Goal: Task Accomplishment & Management: Use online tool/utility

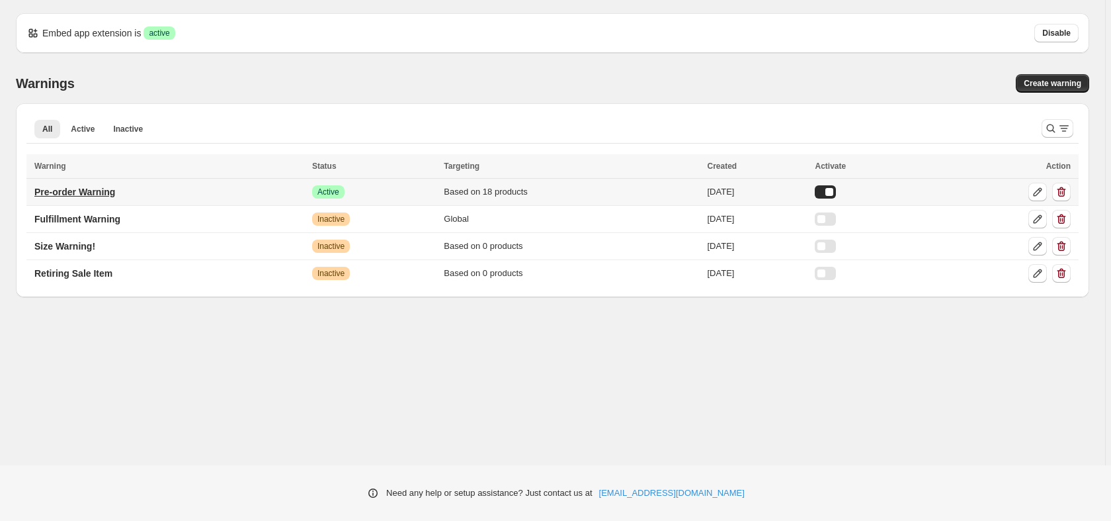
click at [107, 199] on link "Pre-order Warning" at bounding box center [74, 191] width 97 height 21
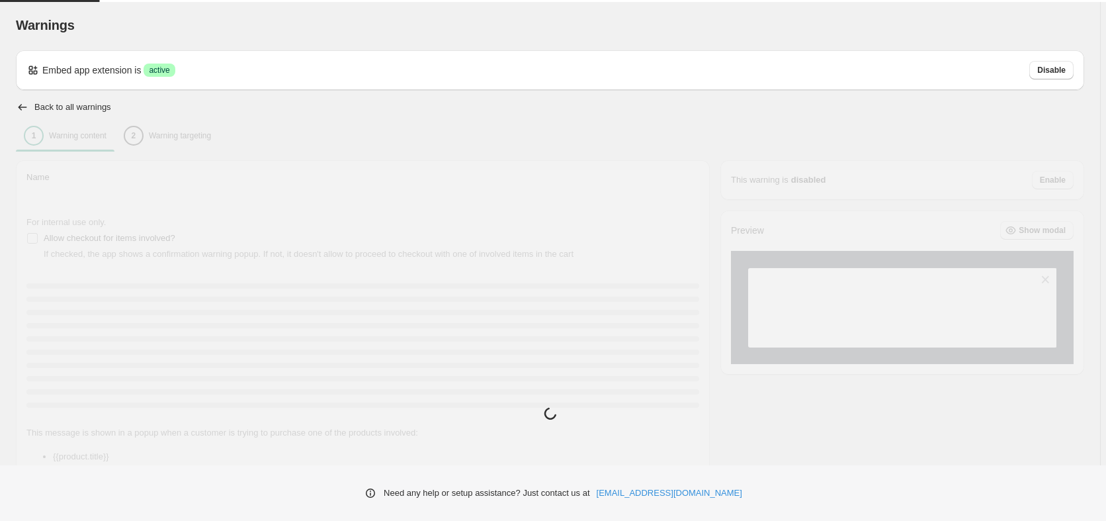
type input "**********"
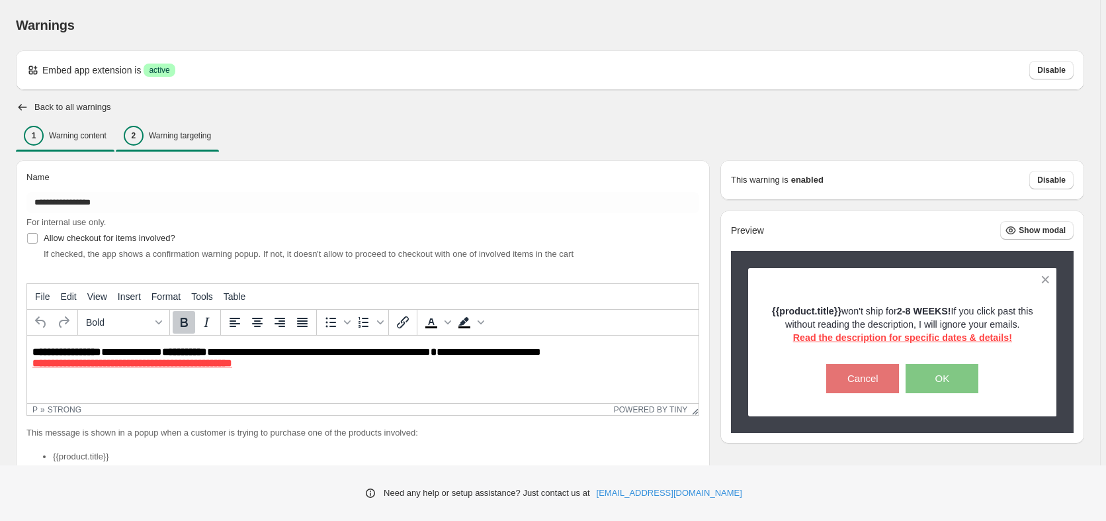
click at [174, 137] on p "Warning targeting" at bounding box center [180, 135] width 62 height 11
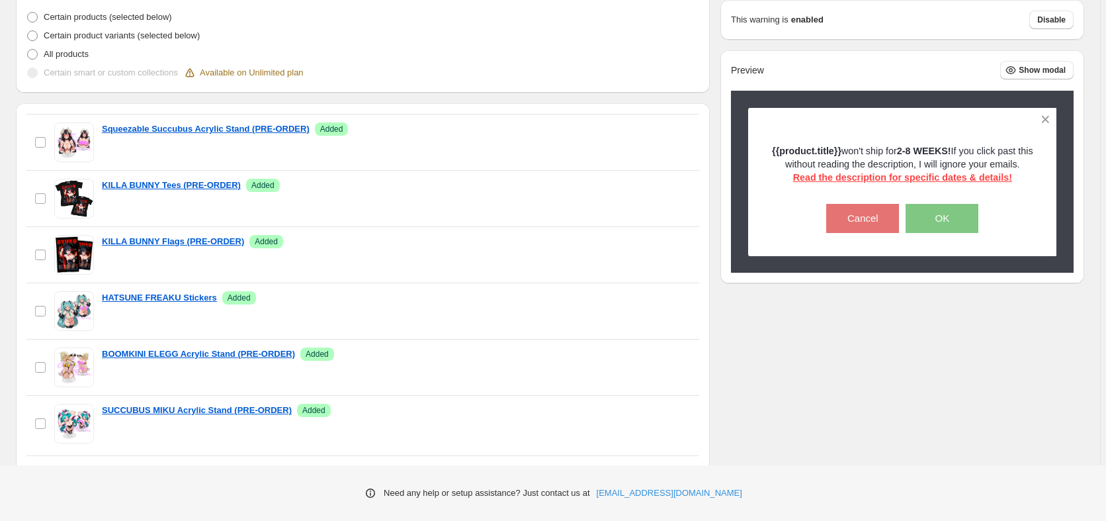
scroll to position [67, 0]
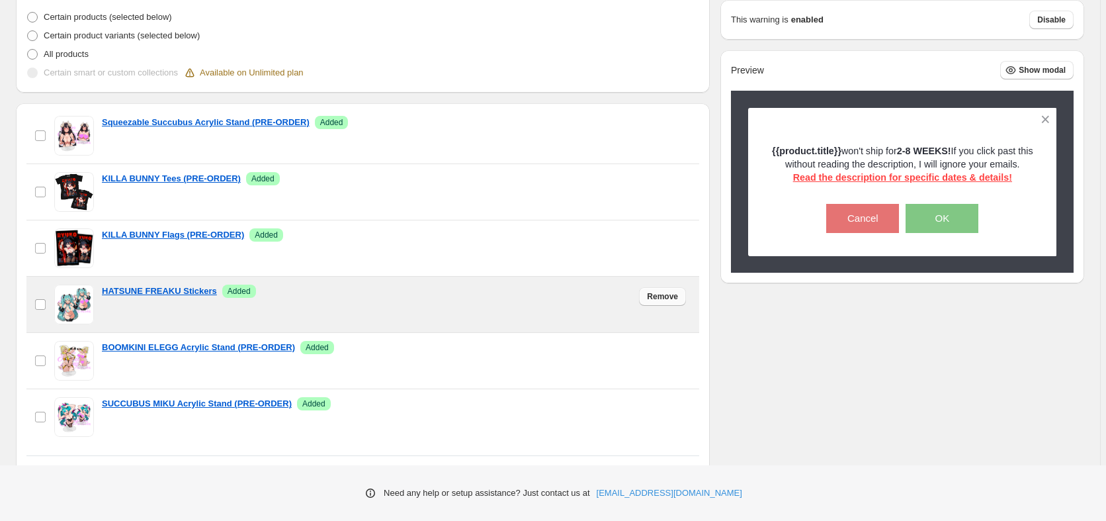
click at [649, 300] on span "Remove" at bounding box center [662, 296] width 31 height 11
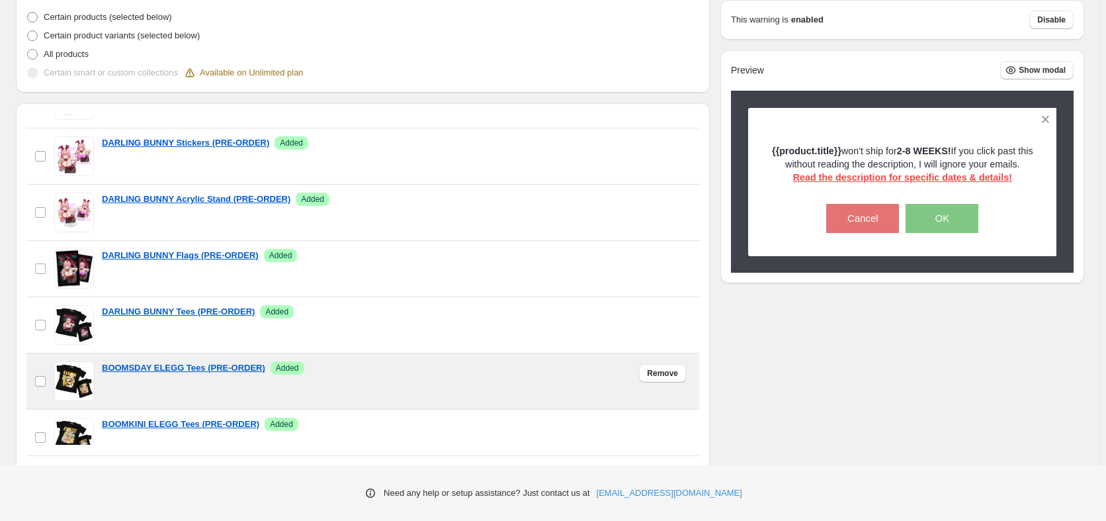
scroll to position [281, 0]
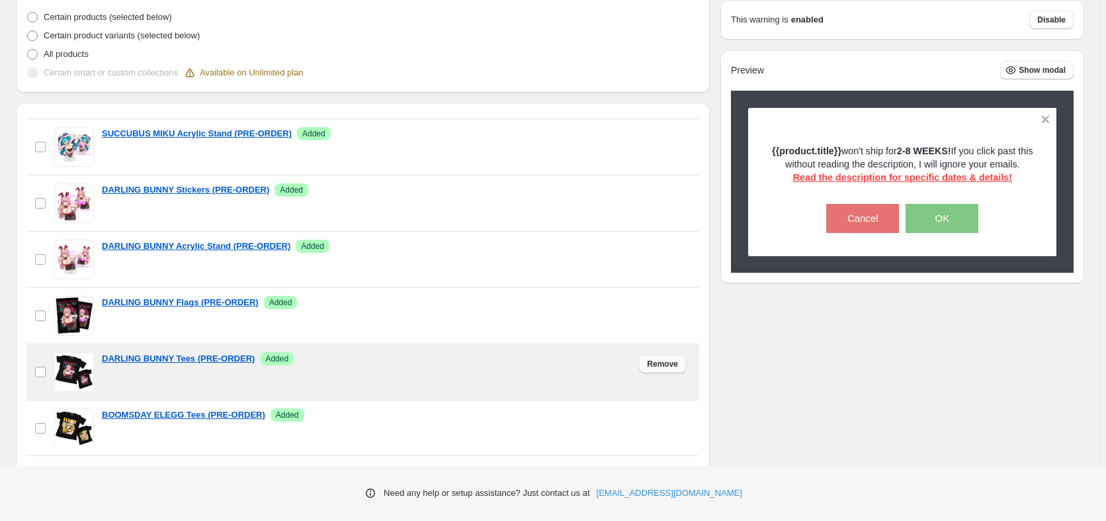
click at [648, 365] on span "Remove" at bounding box center [662, 363] width 31 height 11
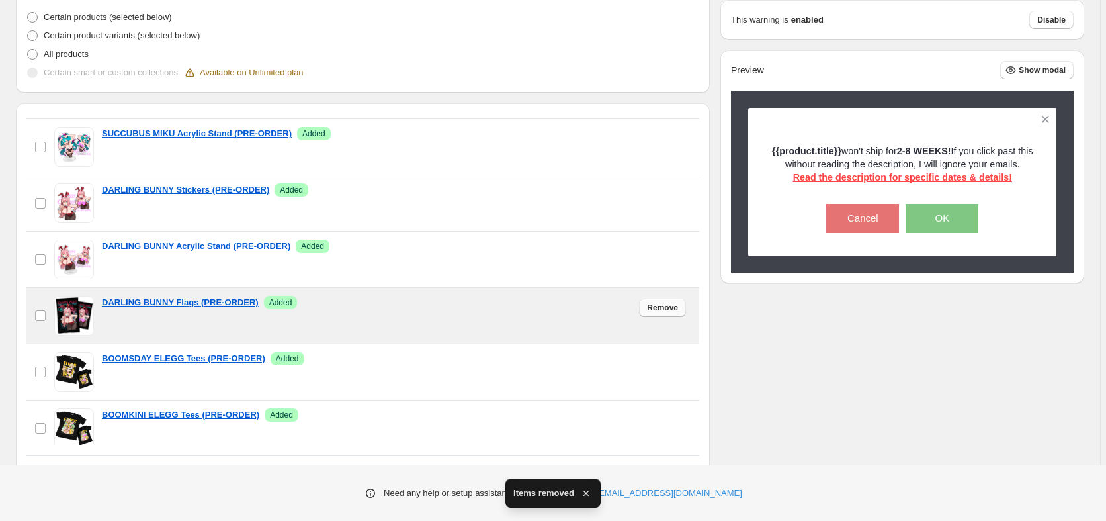
click at [657, 311] on span "Remove" at bounding box center [662, 307] width 31 height 11
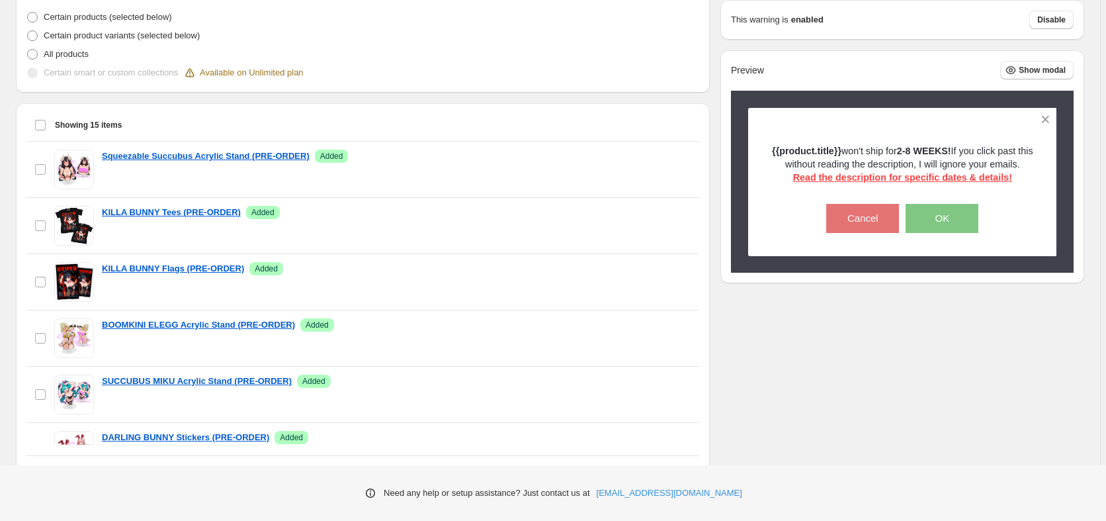
scroll to position [101, 0]
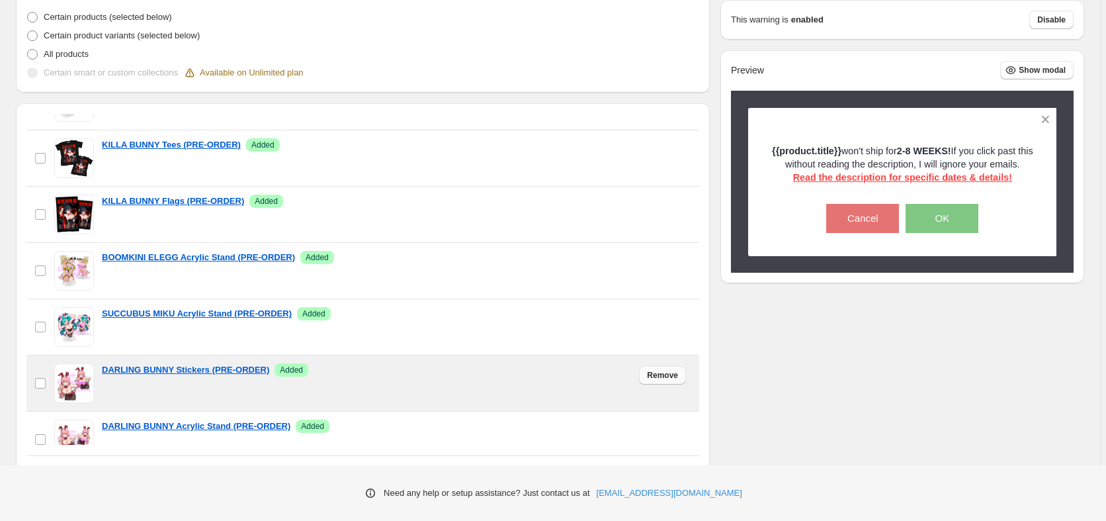
click at [653, 377] on span "Remove" at bounding box center [662, 375] width 31 height 11
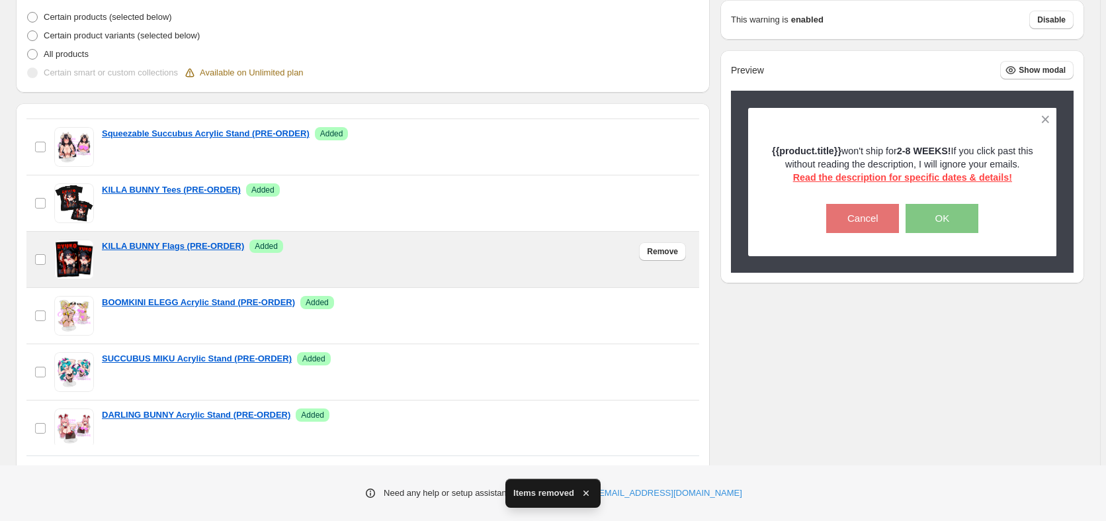
scroll to position [0, 0]
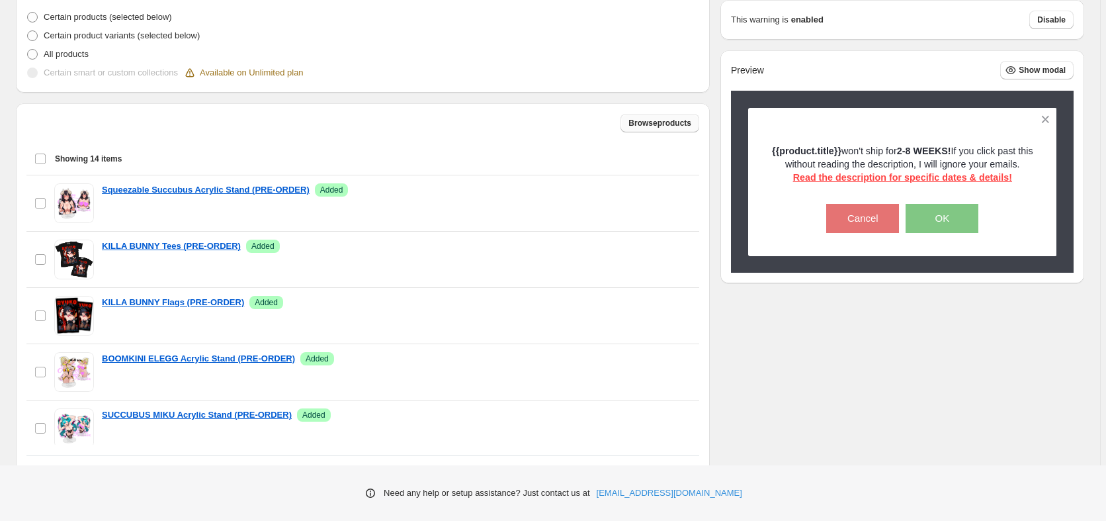
click at [657, 125] on span "Browse products" at bounding box center [659, 123] width 63 height 11
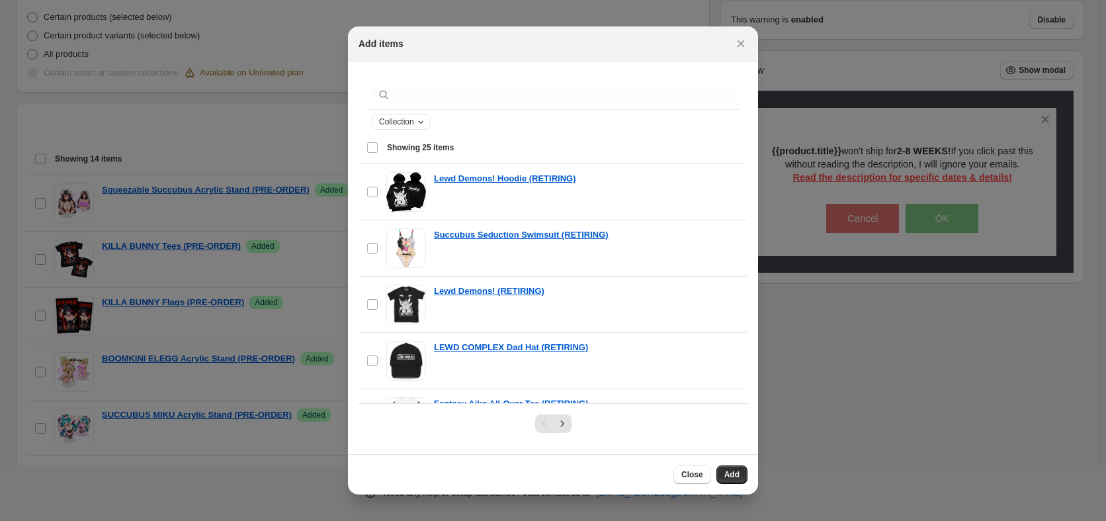
click at [402, 126] on span "Collection" at bounding box center [396, 121] width 35 height 11
click at [380, 159] on select "**********" at bounding box center [433, 169] width 106 height 21
select select "****"
click option "****" at bounding box center [0, 0] width 0 height 0
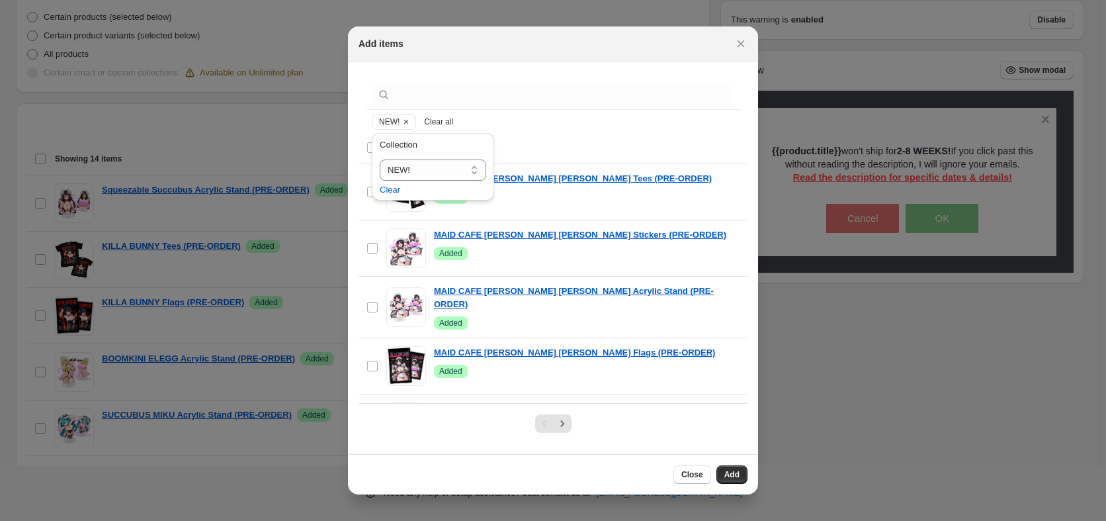
click at [542, 137] on div "Select all 25 items Showing 25 items" at bounding box center [552, 148] width 373 height 32
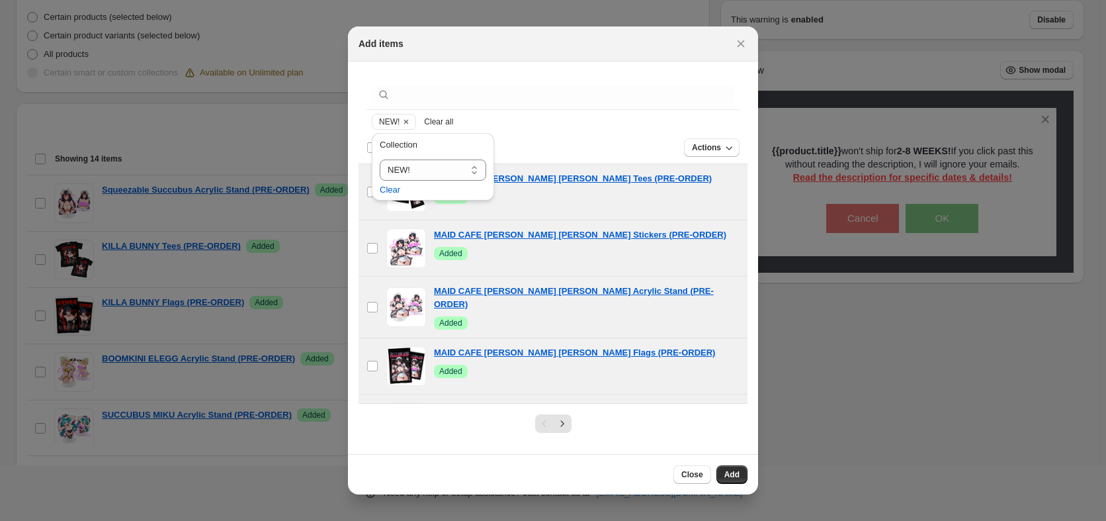
click at [542, 137] on div "Deselect all 25 items Showing 25 items" at bounding box center [552, 148] width 373 height 32
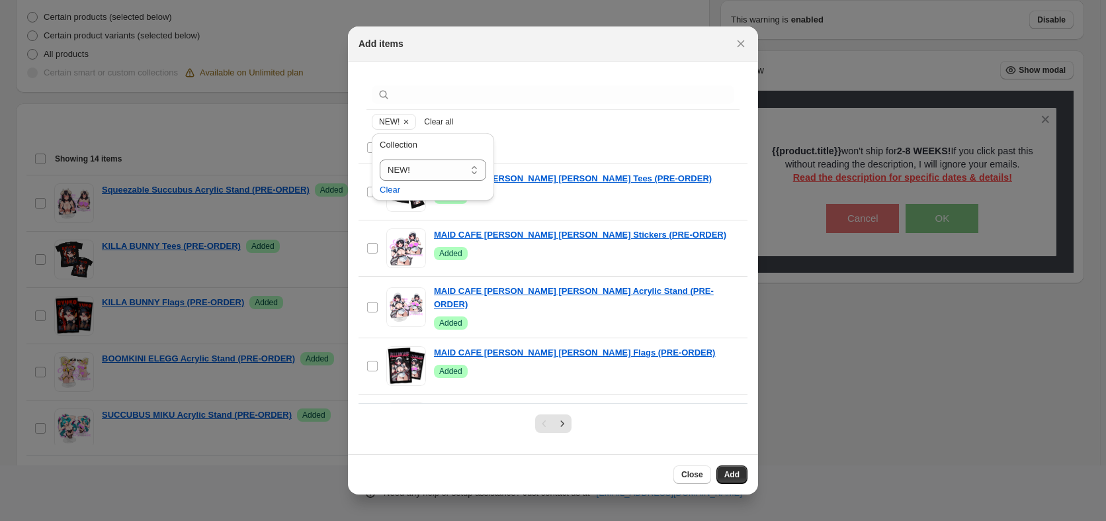
click at [527, 118] on div "NEW! Clear all" at bounding box center [553, 122] width 362 height 16
click at [685, 466] on button "Close" at bounding box center [692, 474] width 38 height 19
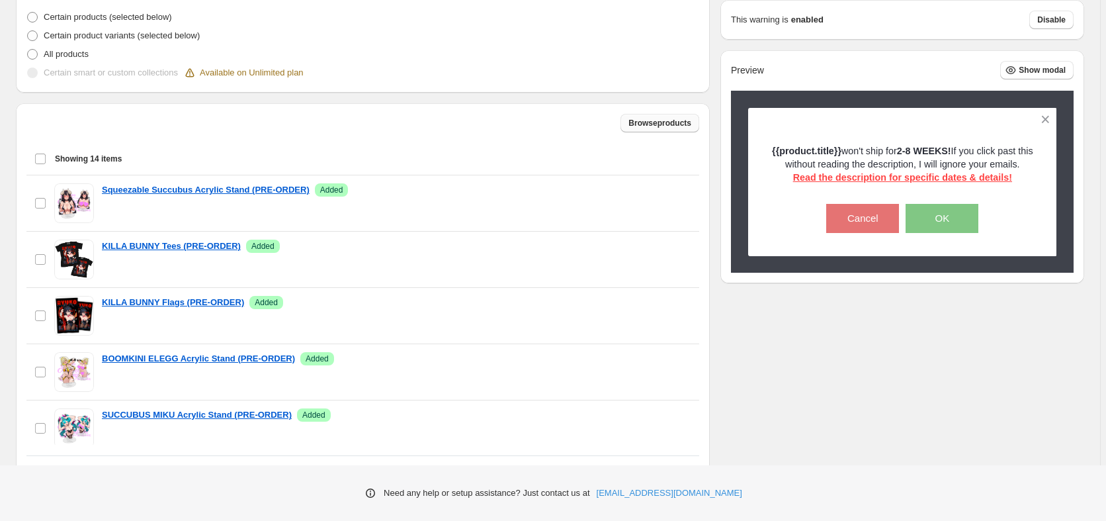
click at [661, 119] on span "Browse products" at bounding box center [659, 123] width 63 height 11
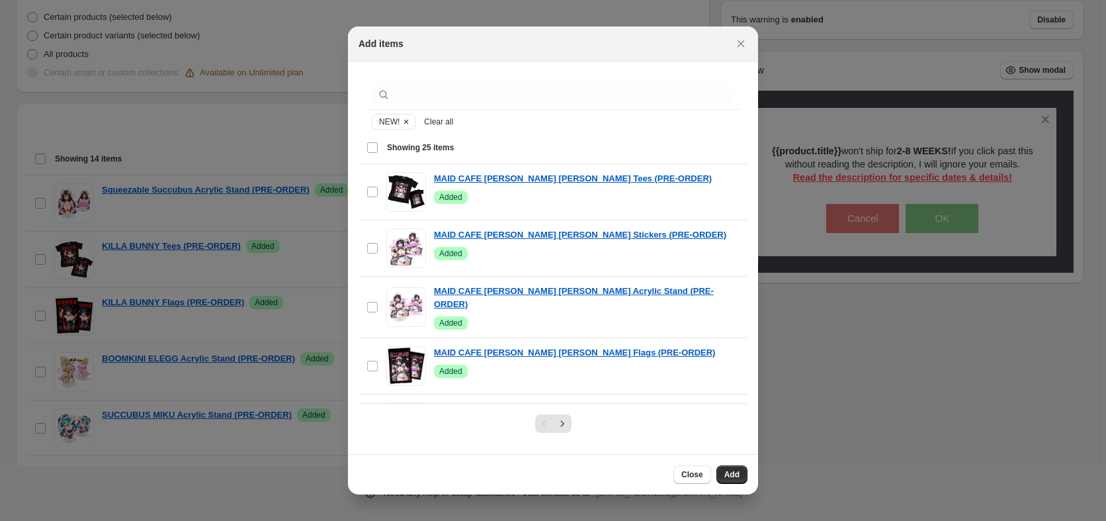
click at [401, 126] on icon "Clear" at bounding box center [406, 121] width 11 height 11
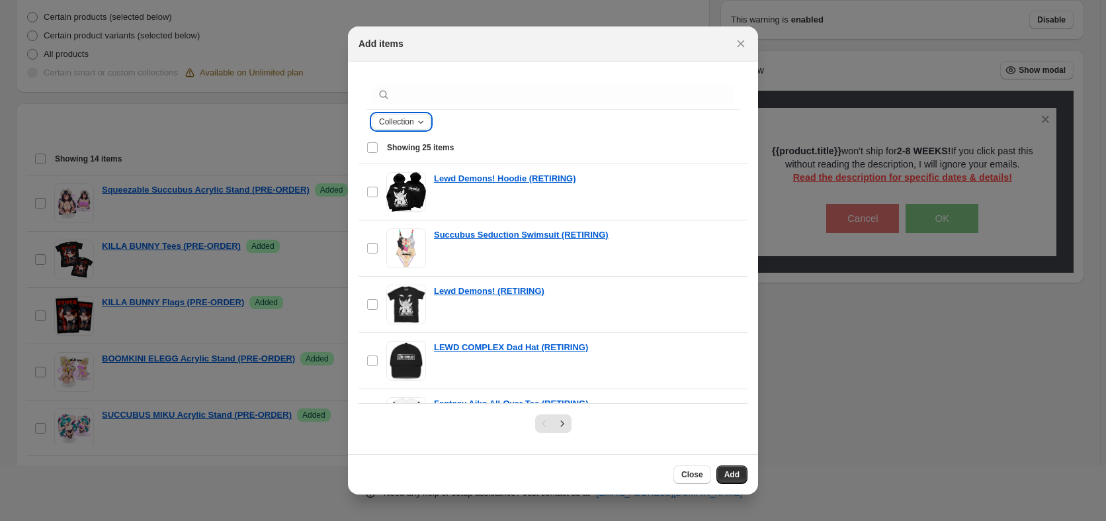
click at [401, 126] on span "Collection" at bounding box center [396, 121] width 35 height 11
click at [380, 159] on select "**********" at bounding box center [433, 169] width 106 height 21
select select "****"
click option "****" at bounding box center [0, 0] width 0 height 0
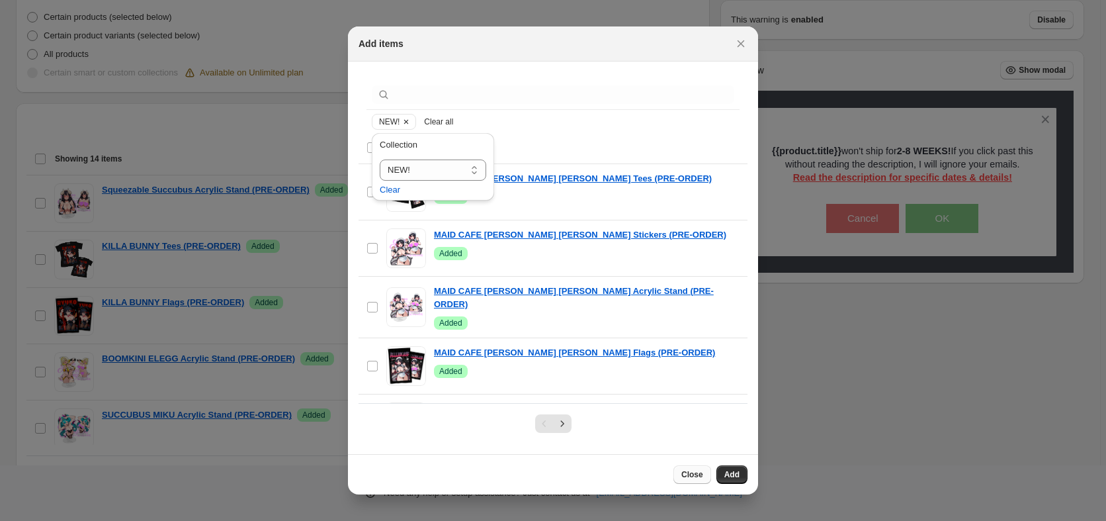
click at [689, 476] on span "Close" at bounding box center [692, 474] width 22 height 11
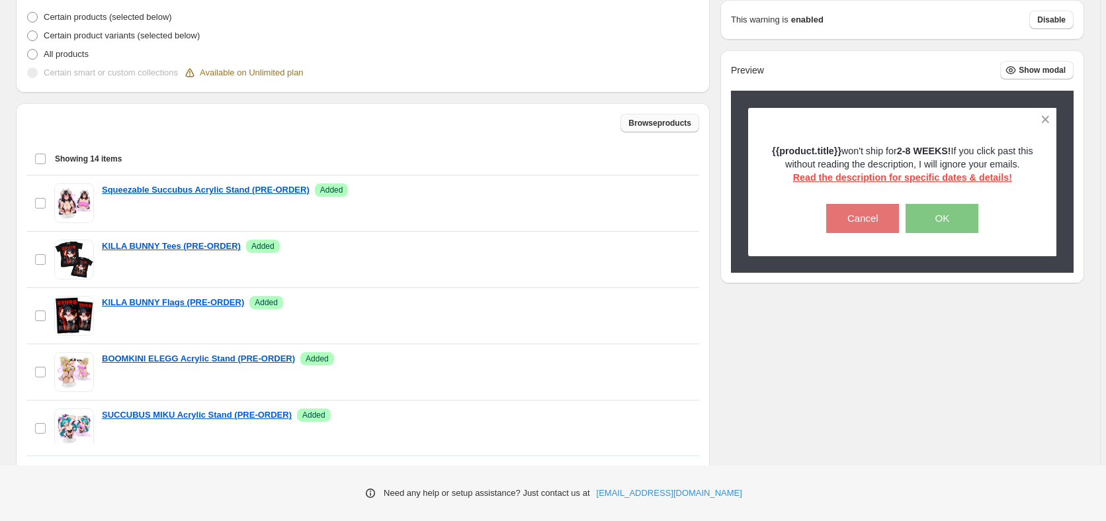
click at [642, 118] on button "Browse products" at bounding box center [659, 123] width 79 height 19
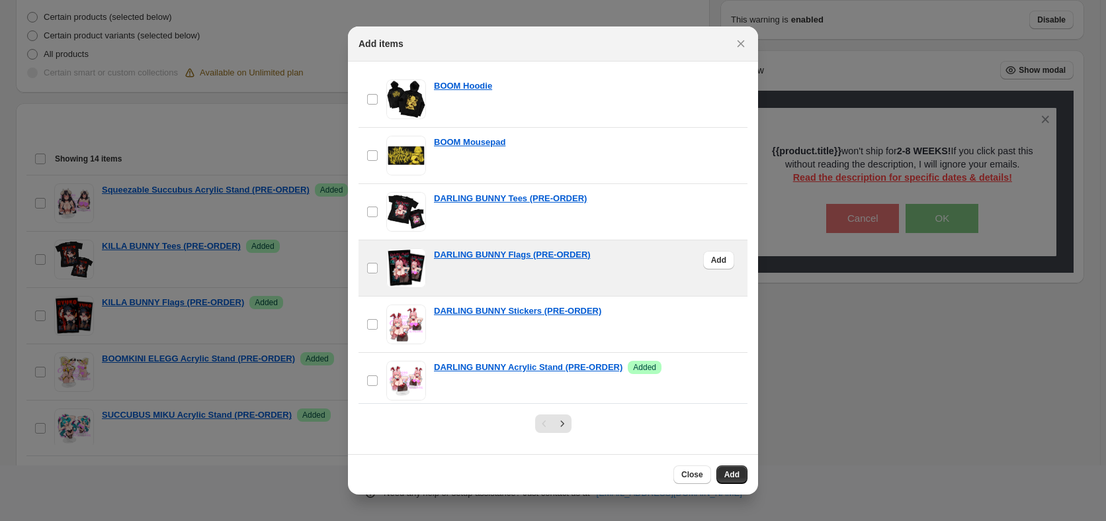
scroll to position [409, 0]
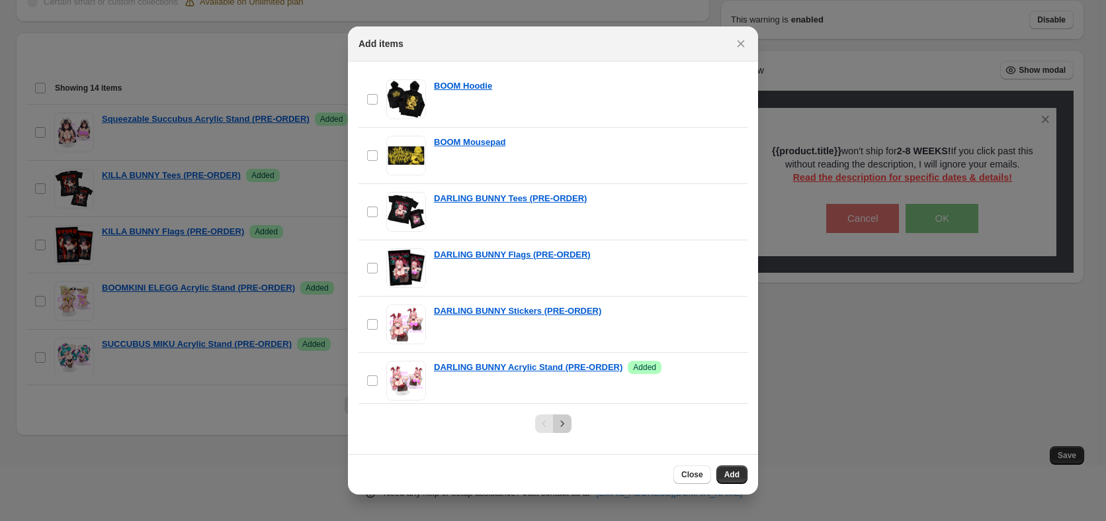
click at [558, 428] on icon "Next" at bounding box center [562, 423] width 13 height 13
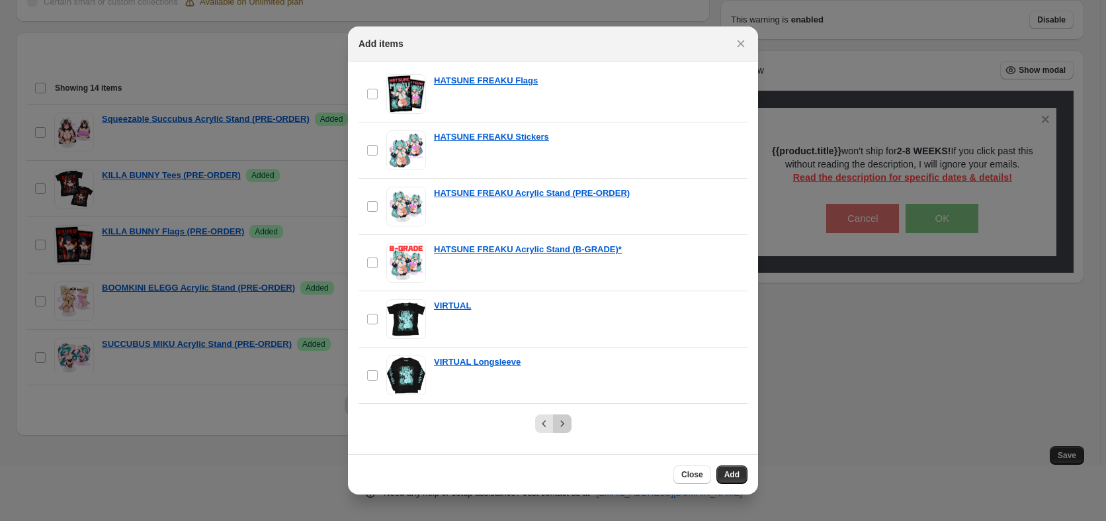
click at [567, 425] on icon "Next" at bounding box center [562, 423] width 13 height 13
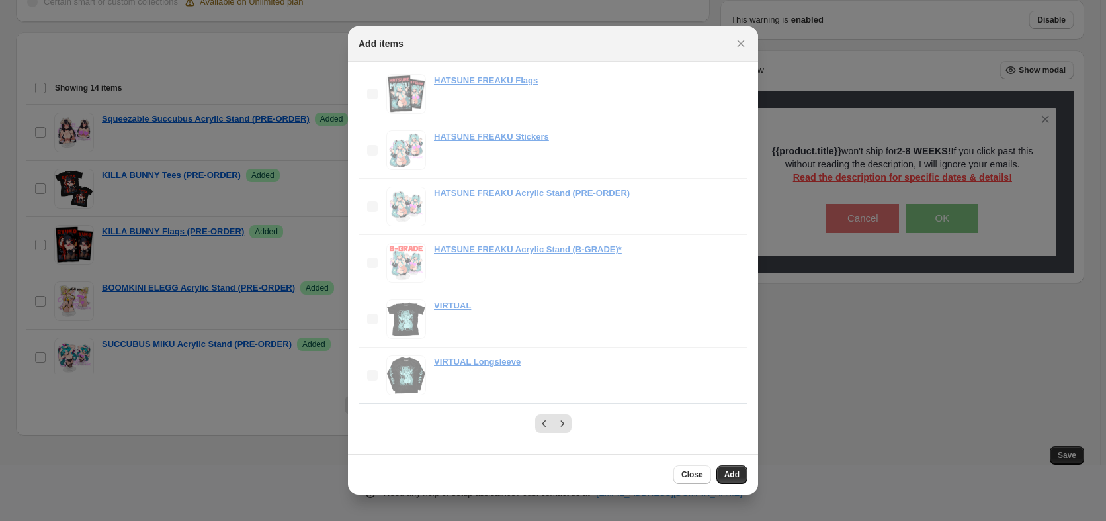
scroll to position [1054, 0]
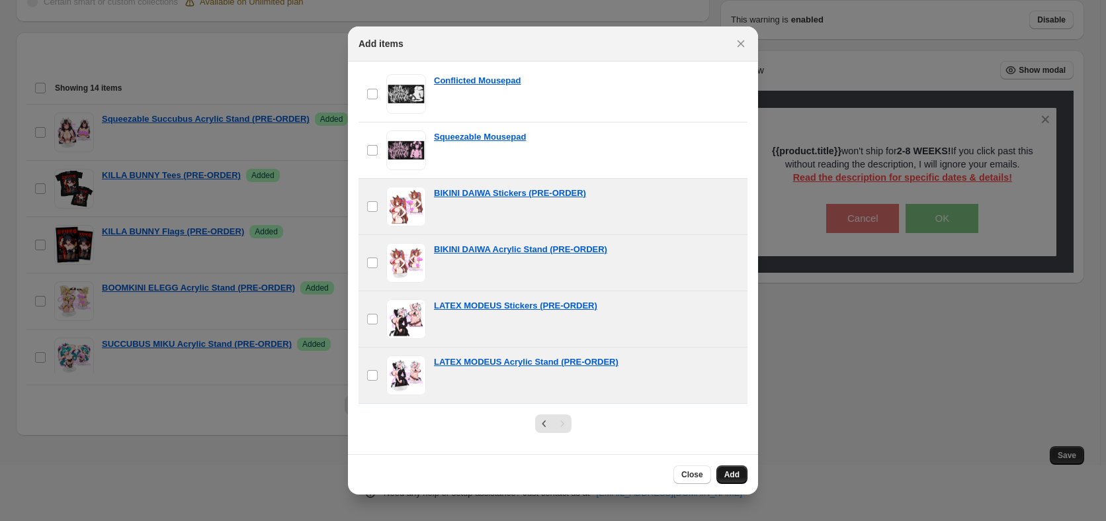
click at [736, 473] on span "Add" at bounding box center [731, 474] width 15 height 11
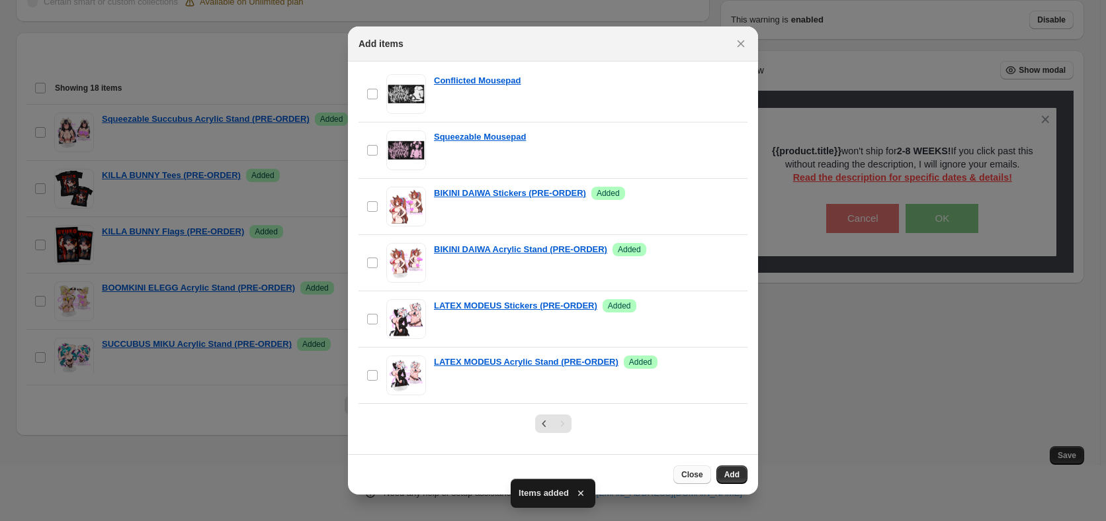
click at [692, 478] on span "Close" at bounding box center [692, 474] width 22 height 11
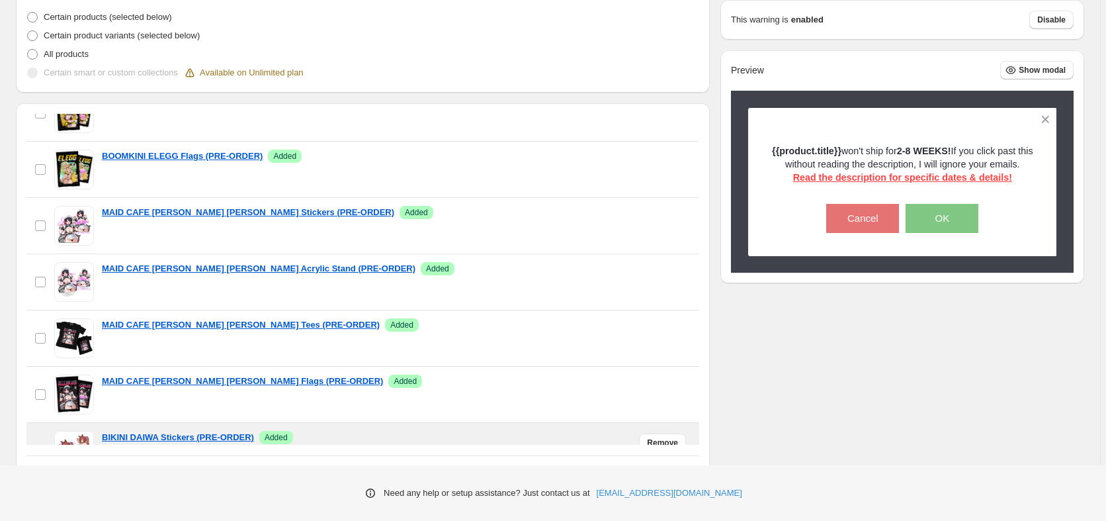
scroll to position [742, 0]
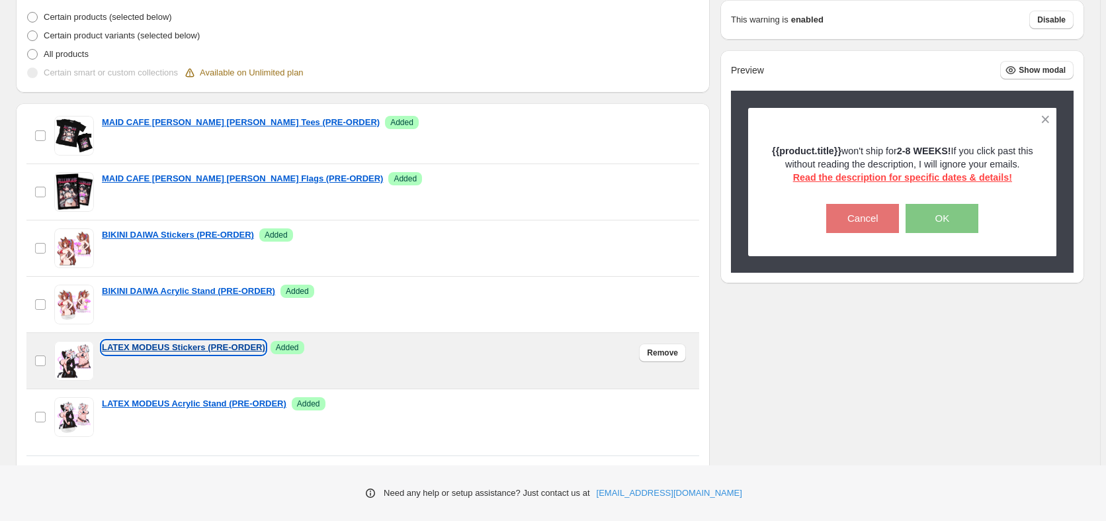
click at [211, 353] on p "LATEX MODEUS Stickers (PRE-ORDER)" at bounding box center [183, 347] width 163 height 13
click at [673, 353] on button "Remove" at bounding box center [662, 352] width 47 height 19
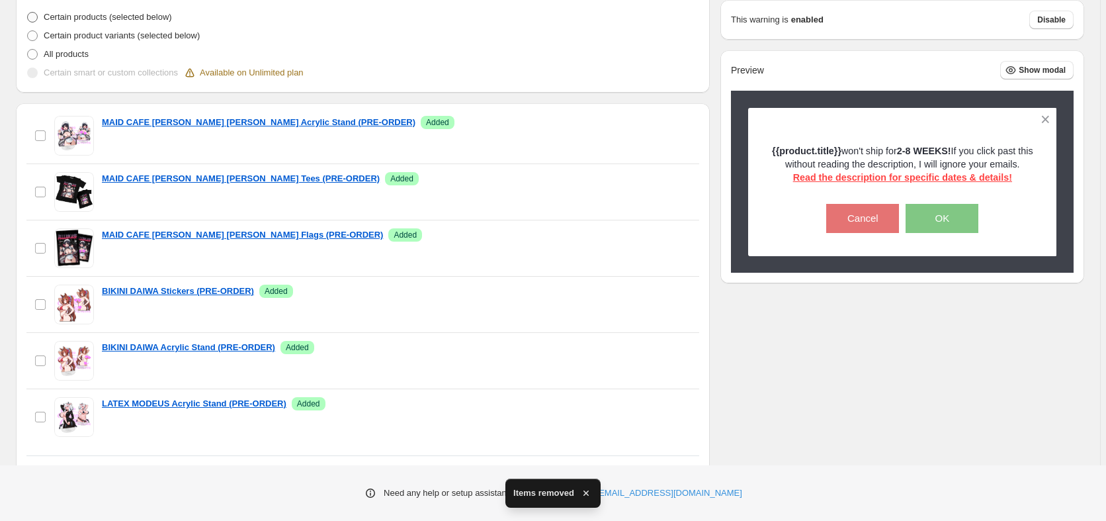
scroll to position [686, 0]
